Goal: Task Accomplishment & Management: Use online tool/utility

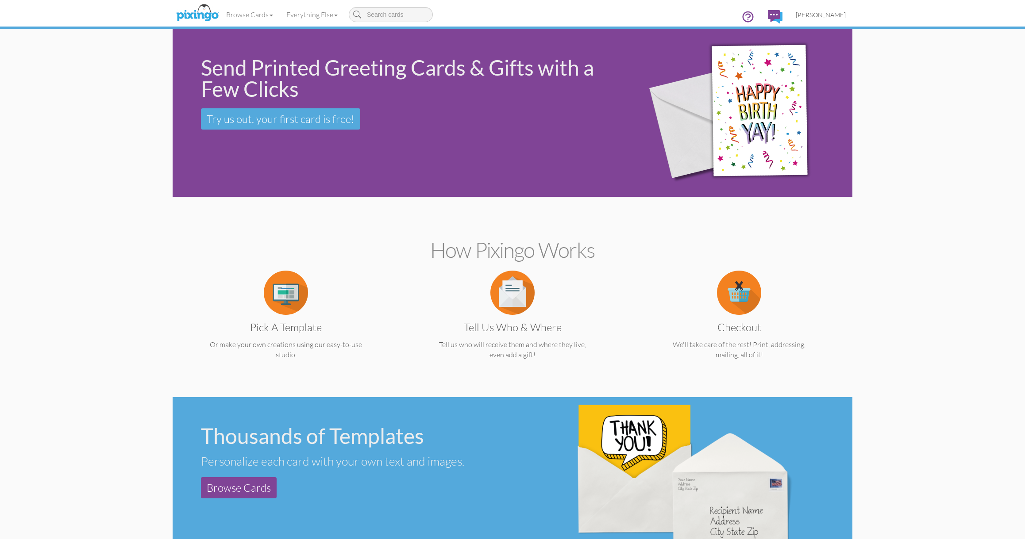
click at [824, 13] on span "[PERSON_NAME]" at bounding box center [820, 15] width 50 height 8
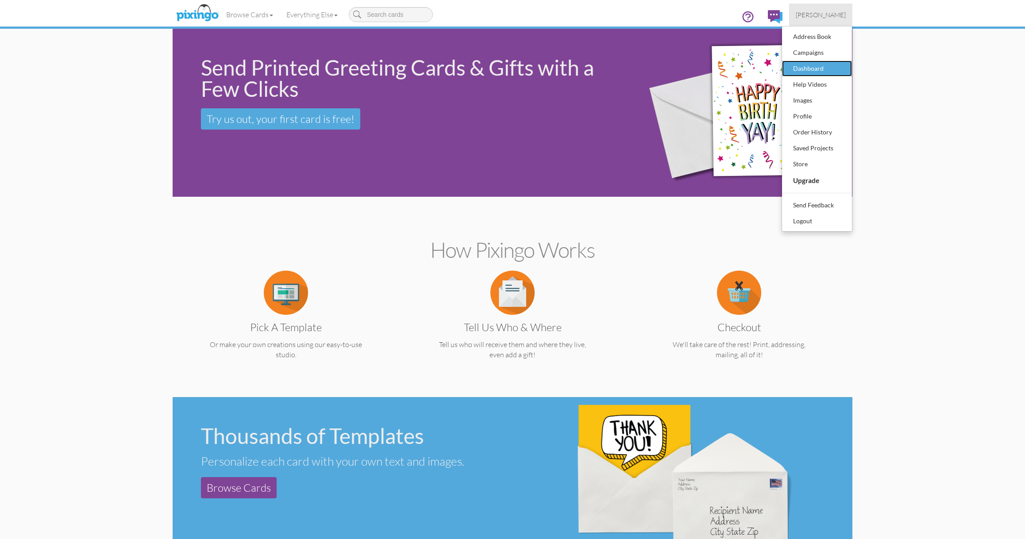
click at [808, 71] on div "Dashboard" at bounding box center [817, 68] width 52 height 13
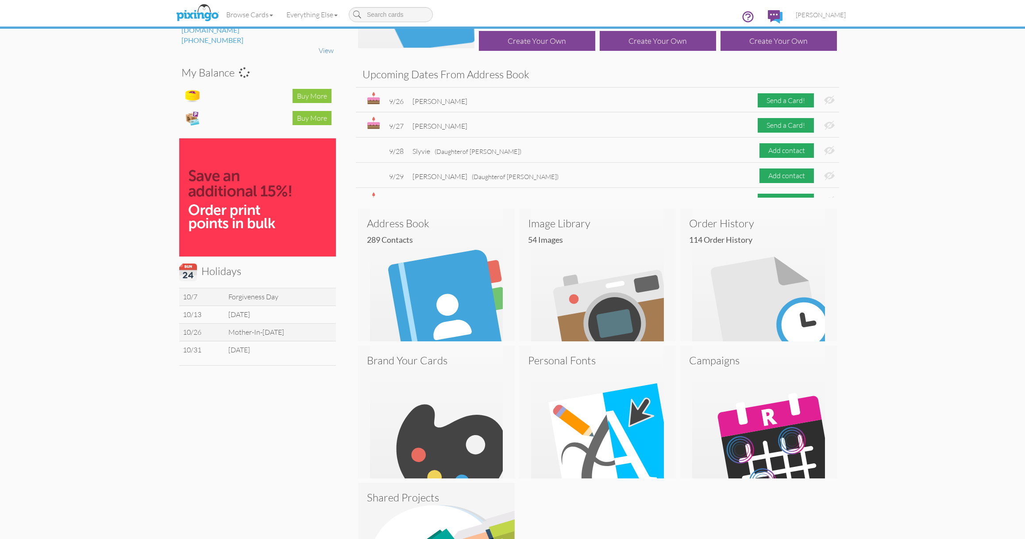
scroll to position [196, 0]
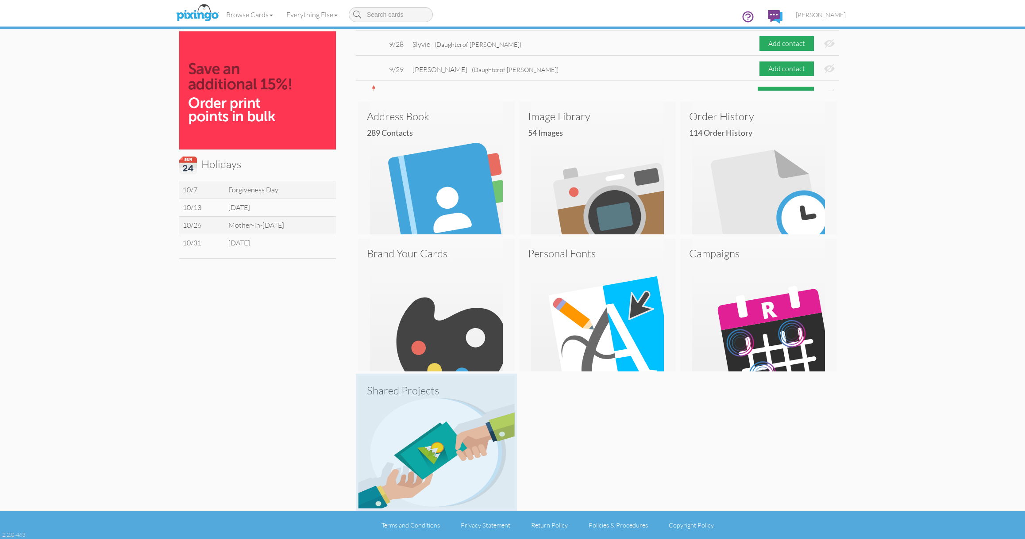
click at [454, 417] on img at bounding box center [436, 442] width 157 height 133
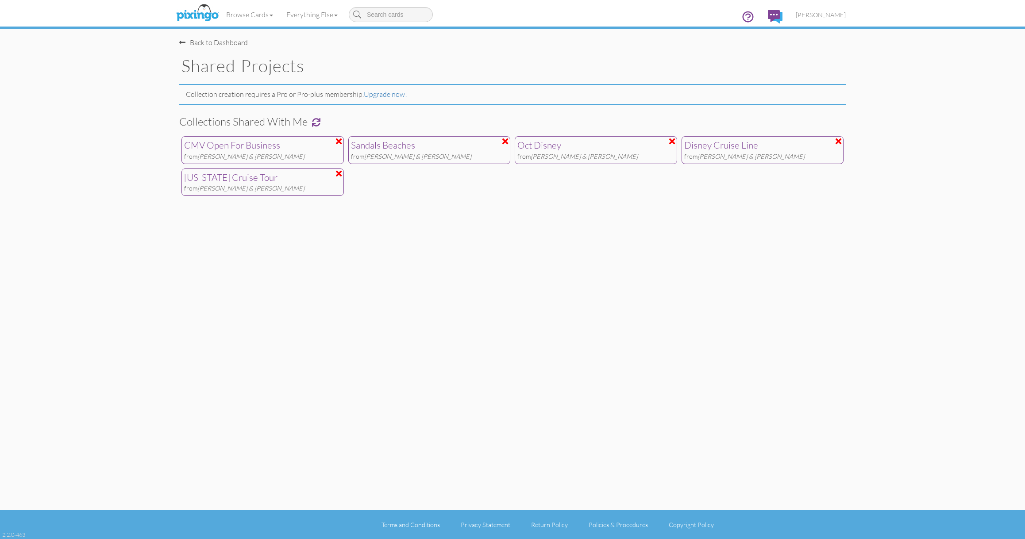
click at [550, 149] on div "Oct Disney" at bounding box center [595, 145] width 157 height 13
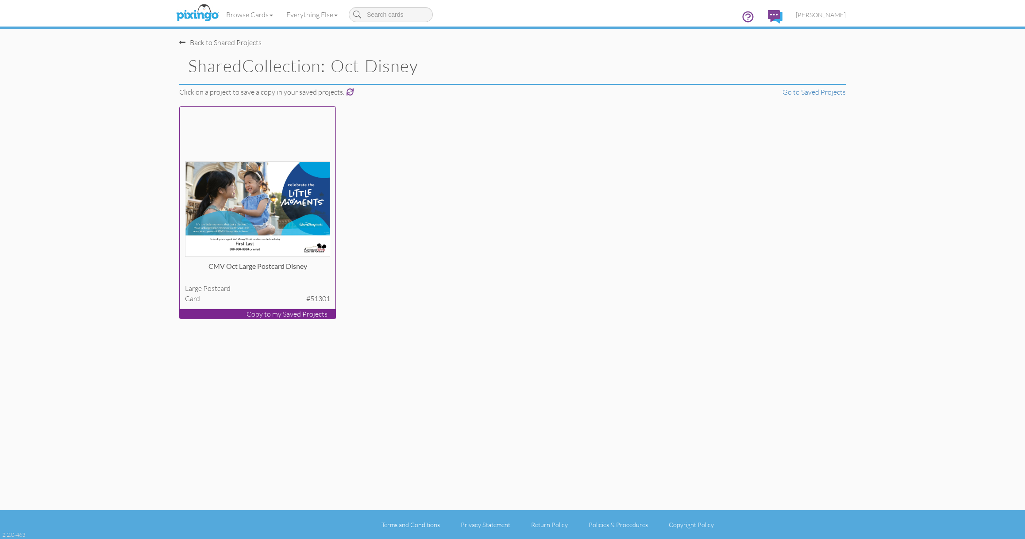
click at [270, 196] on img at bounding box center [258, 209] width 146 height 96
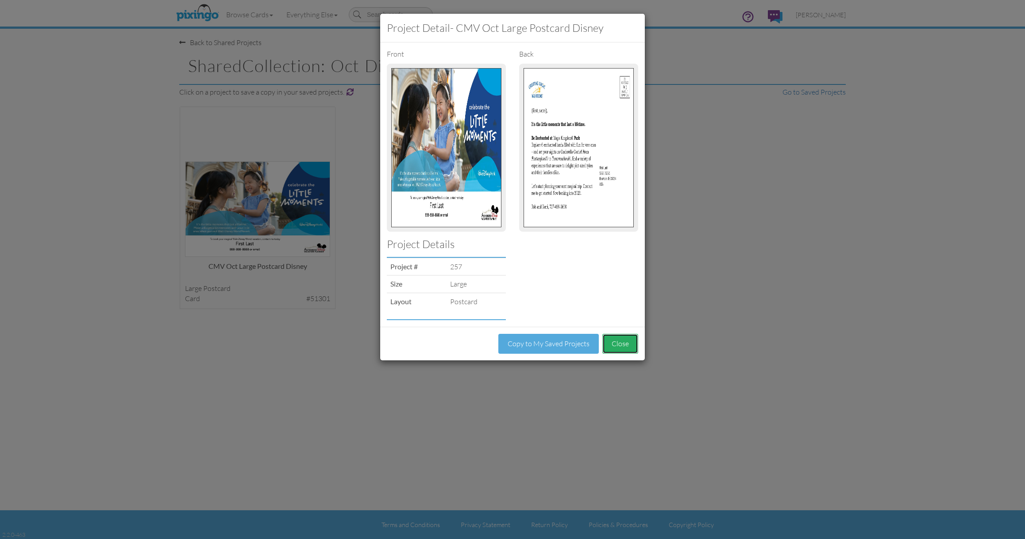
click at [624, 345] on button "Close" at bounding box center [620, 344] width 36 height 20
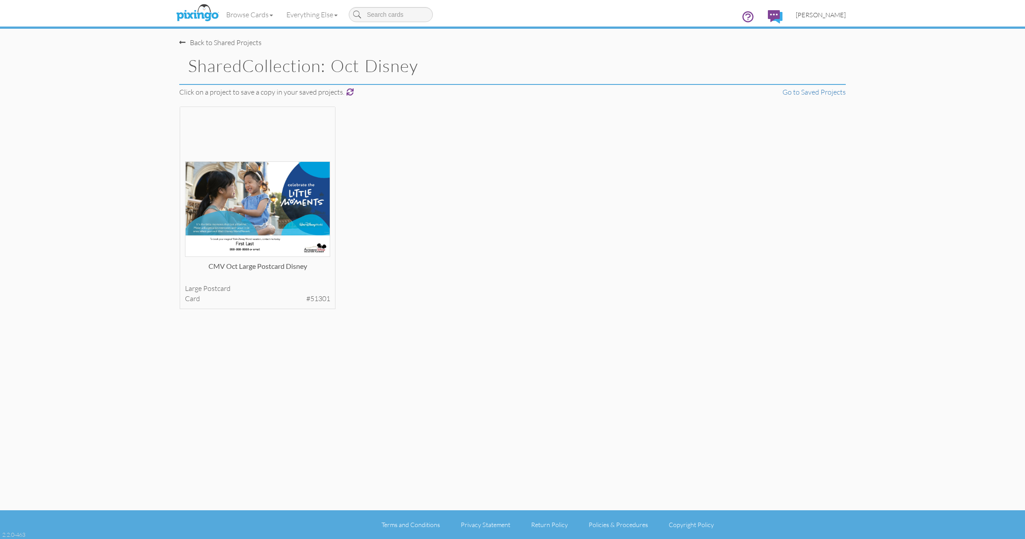
click at [818, 16] on span "[PERSON_NAME]" at bounding box center [820, 15] width 50 height 8
click at [804, 127] on div "Order History" at bounding box center [817, 132] width 52 height 13
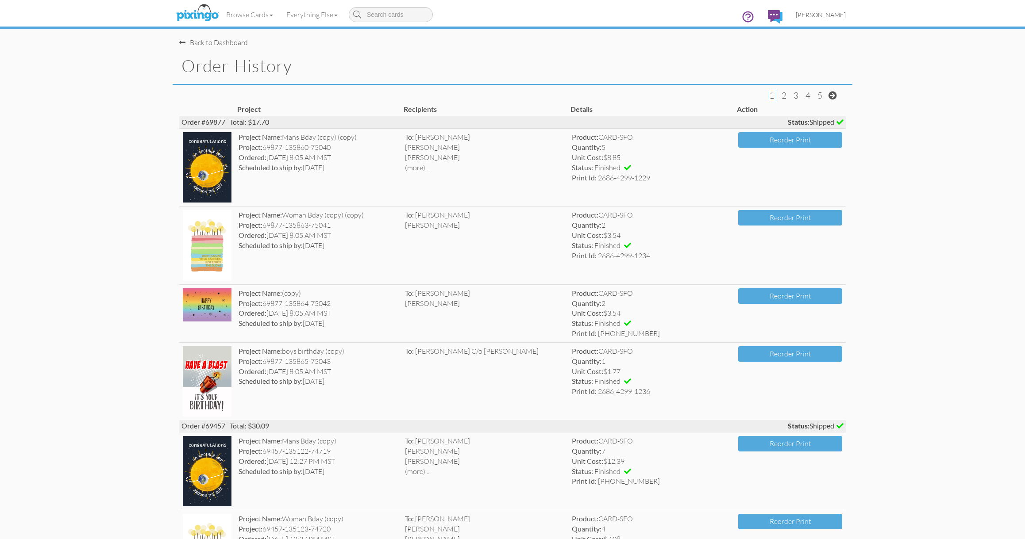
click at [835, 13] on span "[PERSON_NAME]" at bounding box center [820, 15] width 50 height 8
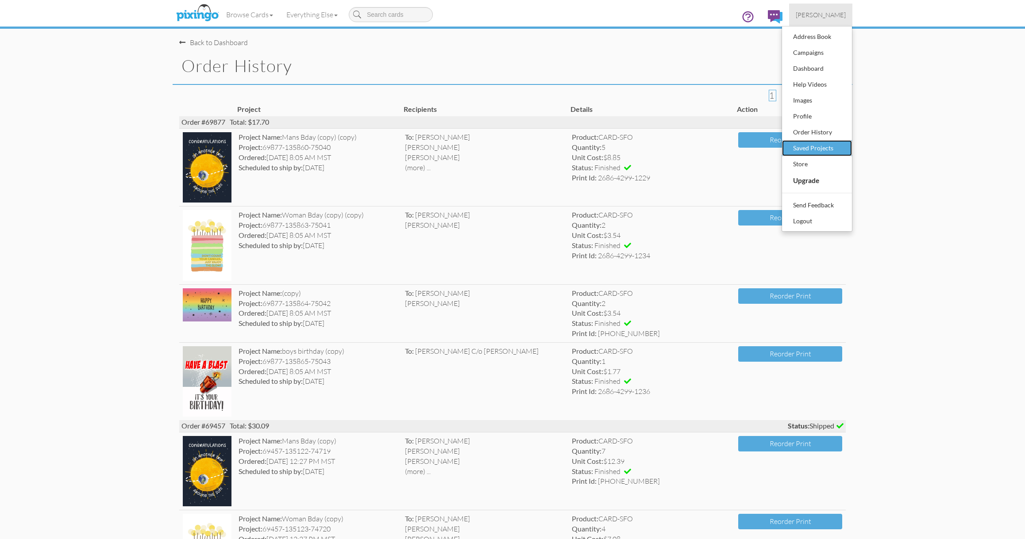
click at [803, 151] on div "Saved Projects" at bounding box center [817, 148] width 52 height 13
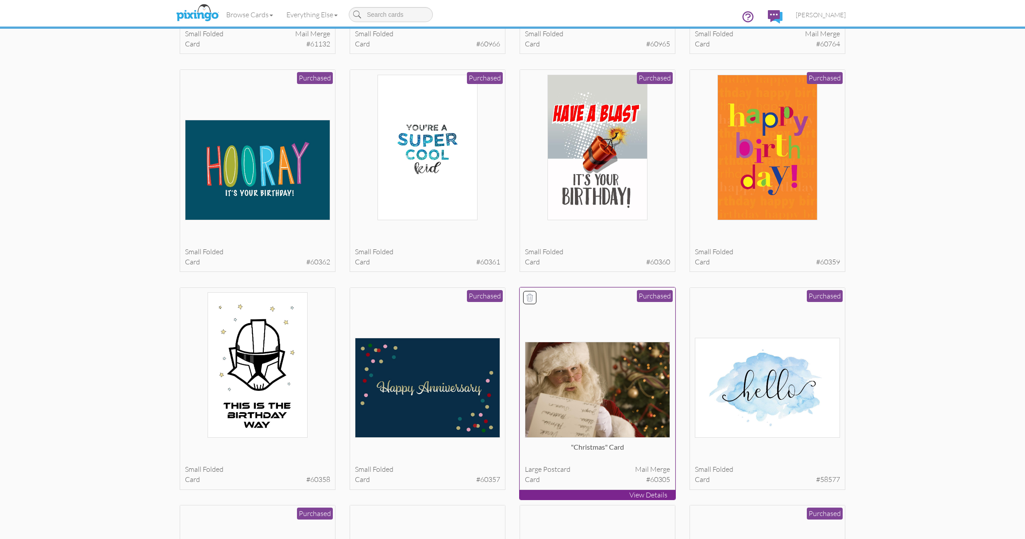
scroll to position [8950, 0]
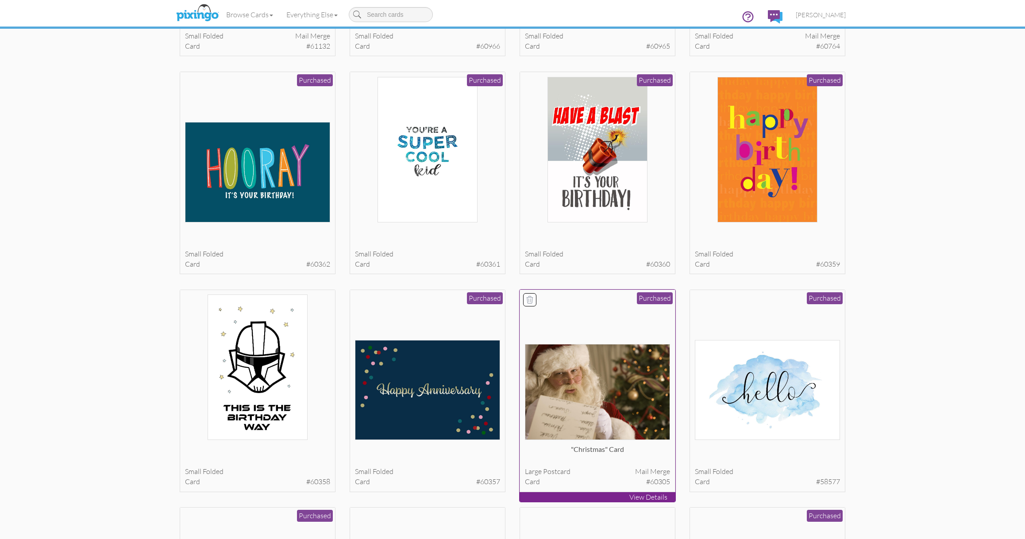
click at [611, 338] on div at bounding box center [598, 368] width 146 height 146
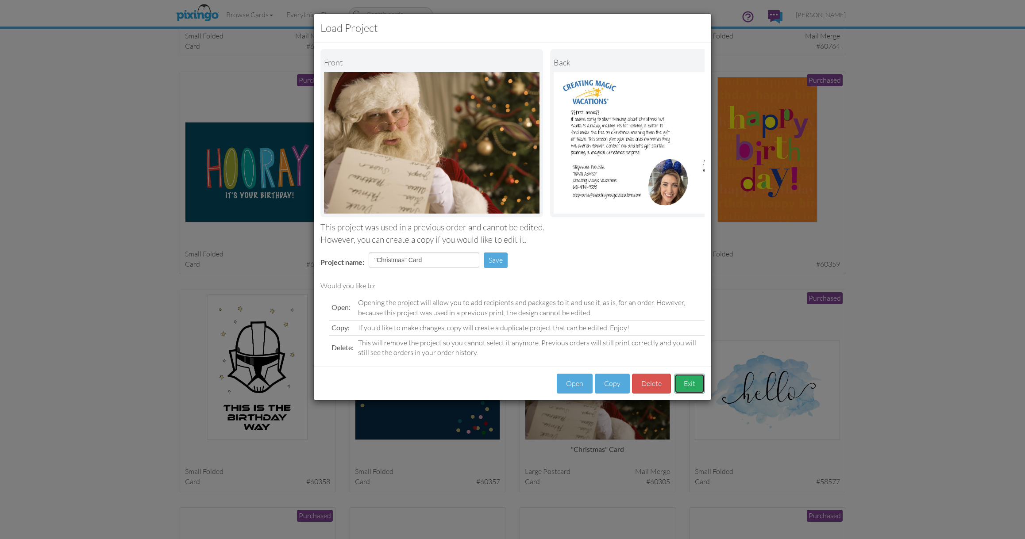
click at [688, 378] on button "Exit" at bounding box center [689, 384] width 30 height 20
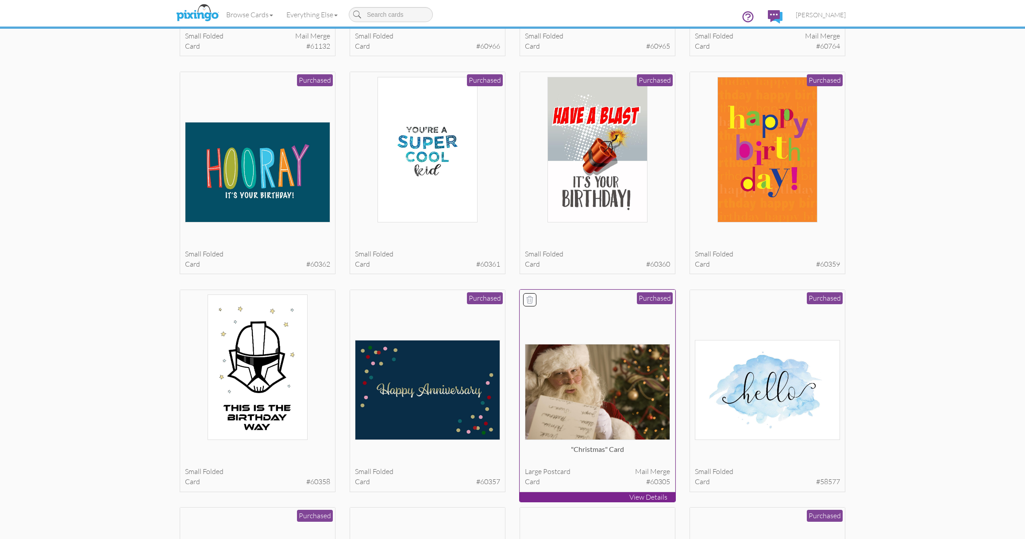
click at [650, 496] on p "View Details" at bounding box center [597, 497] width 156 height 10
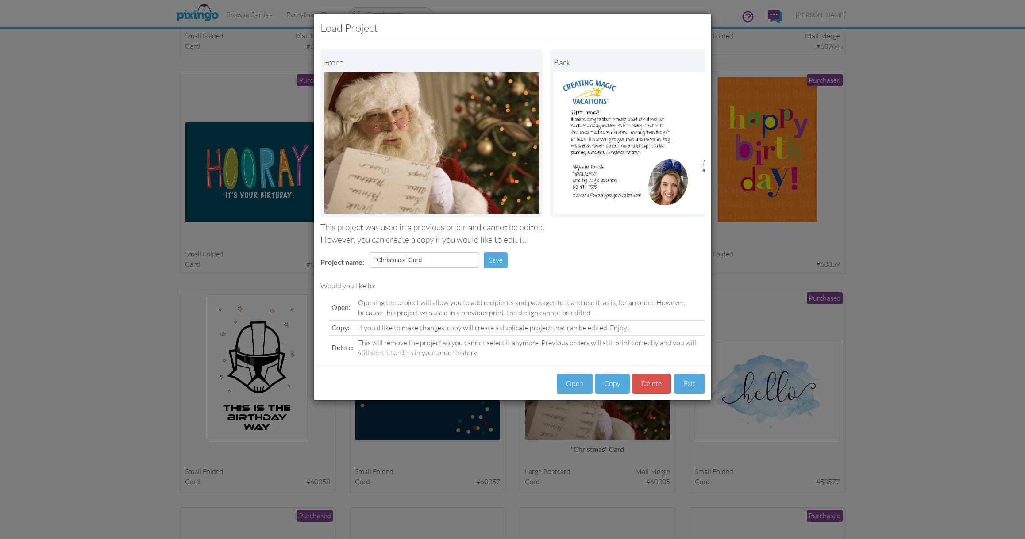
click at [627, 482] on div "Load Project Front back This project was used in a previous order and cannot be…" at bounding box center [512, 269] width 1025 height 539
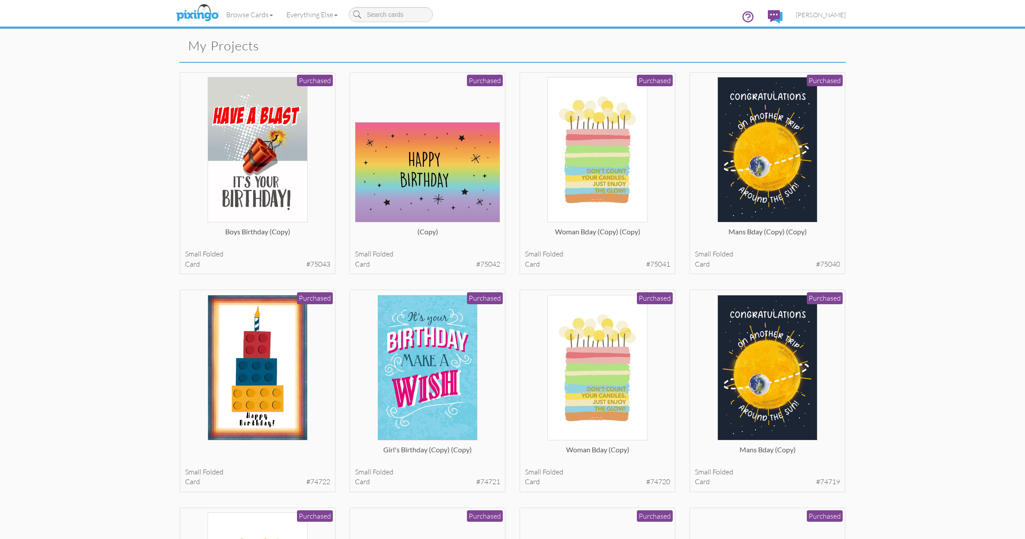
scroll to position [0, 0]
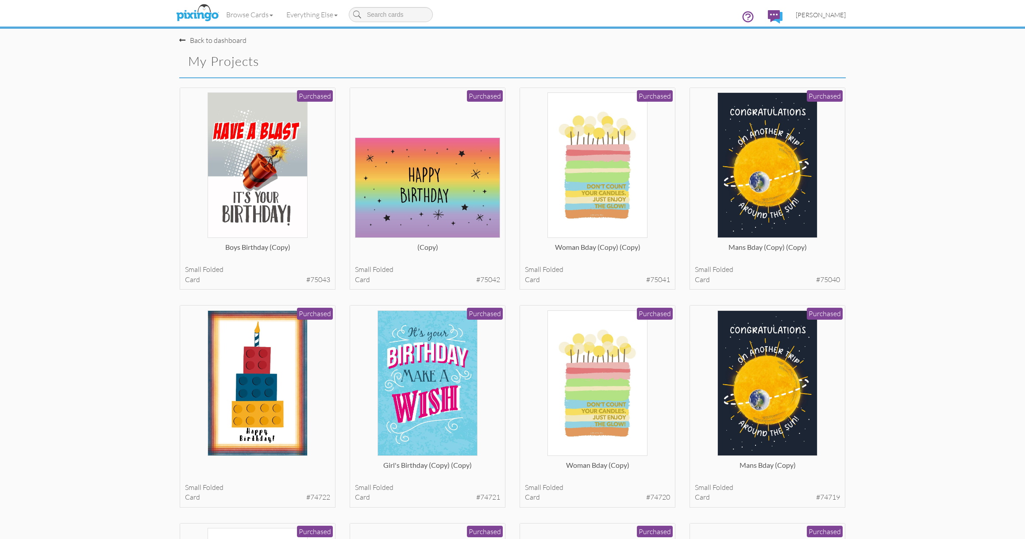
click at [825, 17] on span "[PERSON_NAME]" at bounding box center [820, 15] width 50 height 8
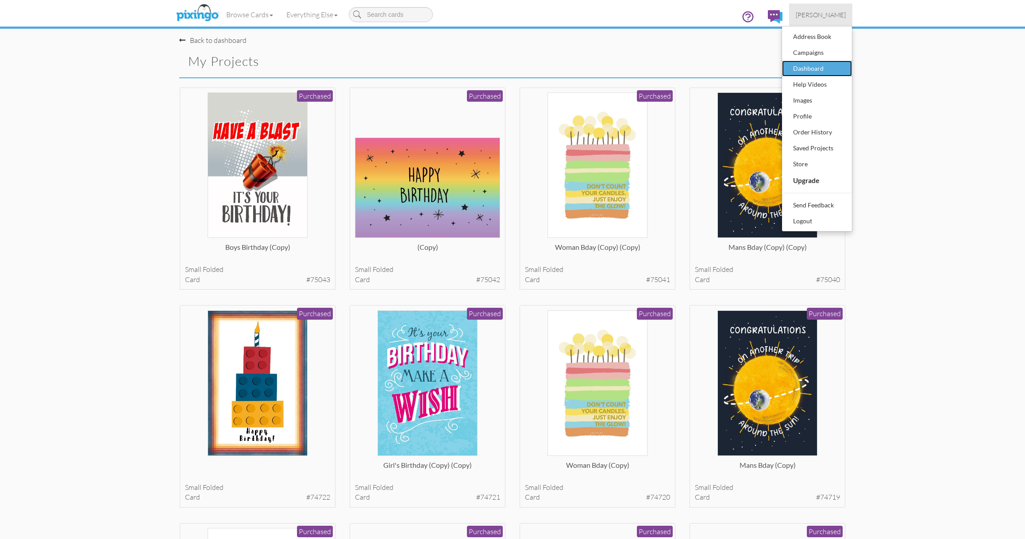
click at [810, 68] on div "Dashboard" at bounding box center [817, 68] width 52 height 13
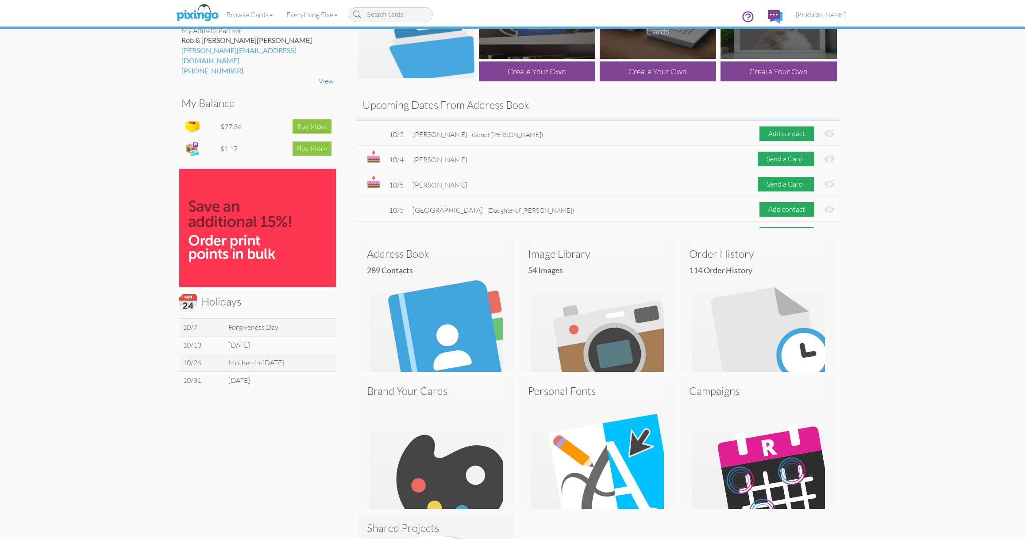
scroll to position [163, 0]
